Goal: Information Seeking & Learning: Check status

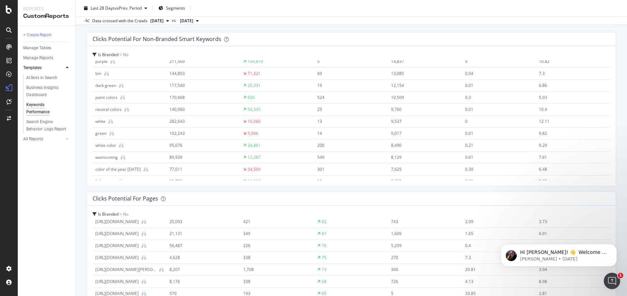
scroll to position [888, 0]
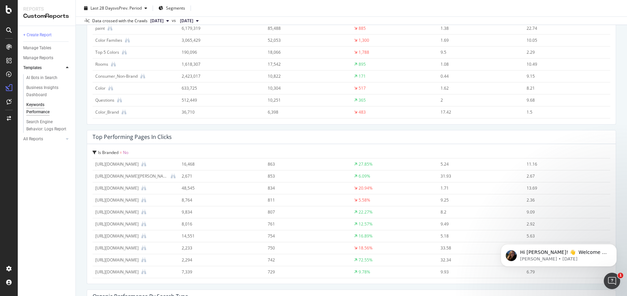
click at [162, 21] on span "[DATE]" at bounding box center [156, 21] width 13 height 6
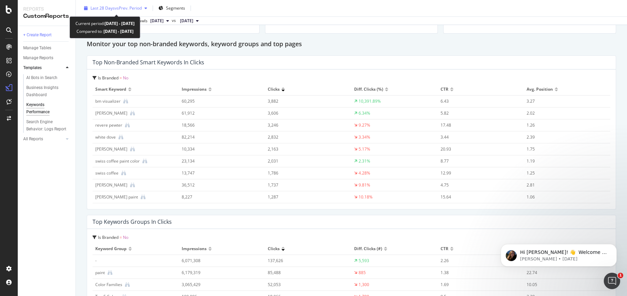
click at [102, 4] on div "Last 28 Days vs Prev. Period" at bounding box center [115, 8] width 69 height 10
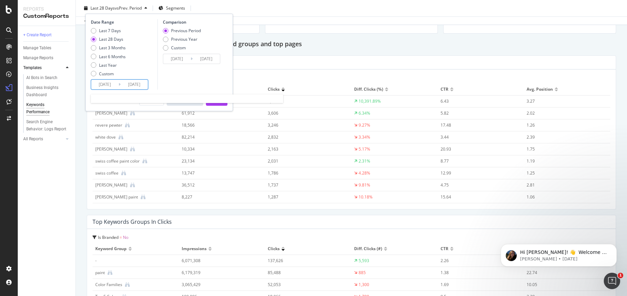
click at [109, 83] on input "[DATE]" at bounding box center [104, 85] width 27 height 10
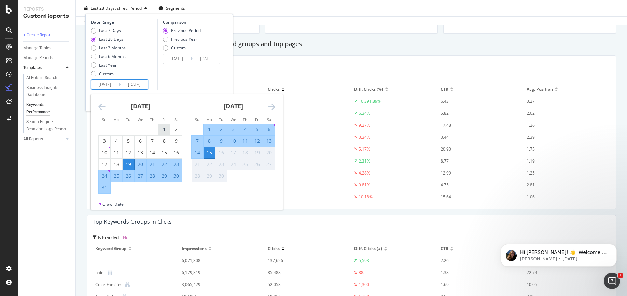
click at [164, 131] on div "1" at bounding box center [165, 129] width 12 height 7
type input "[DATE]"
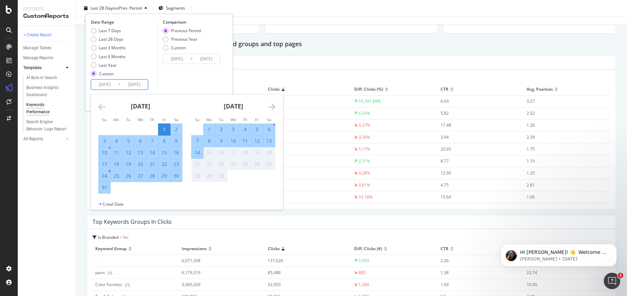
click at [106, 187] on div "31" at bounding box center [105, 187] width 12 height 7
type input "[DATE]"
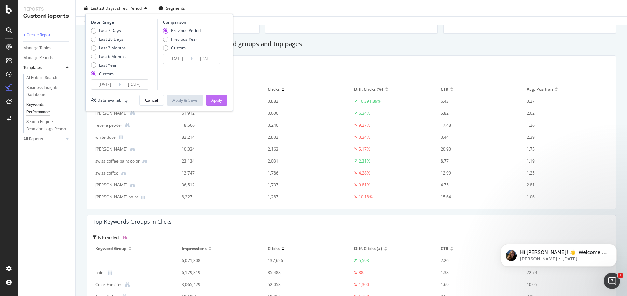
click at [220, 102] on div "Apply" at bounding box center [216, 100] width 11 height 6
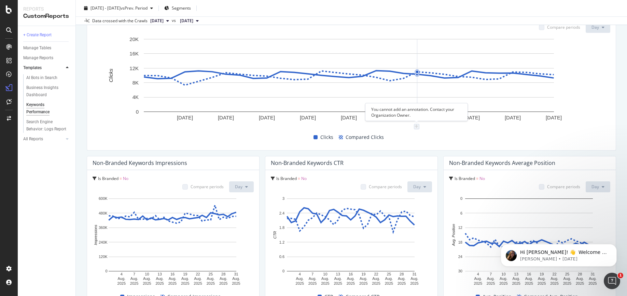
scroll to position [351, 0]
